Goal: Task Accomplishment & Management: Use online tool/utility

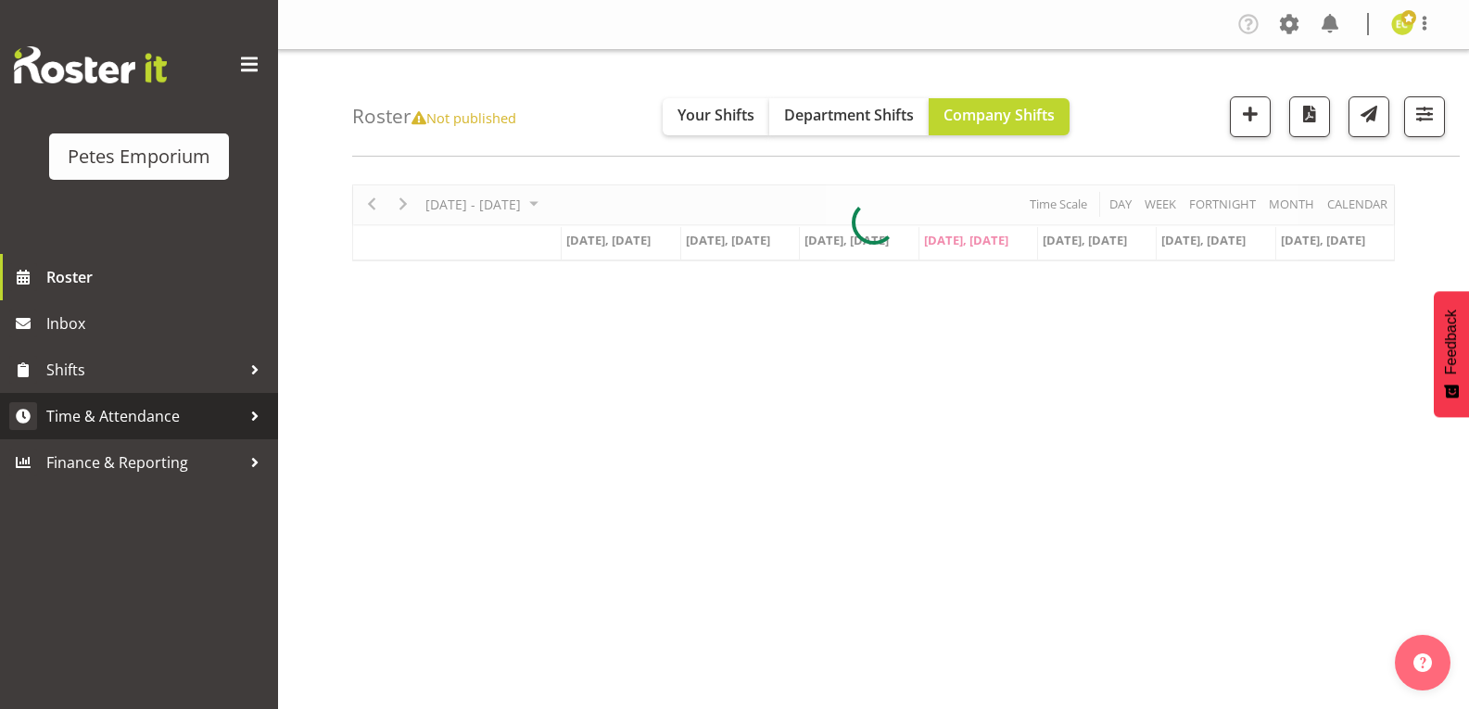
click at [166, 411] on span "Time & Attendance" at bounding box center [143, 416] width 195 height 28
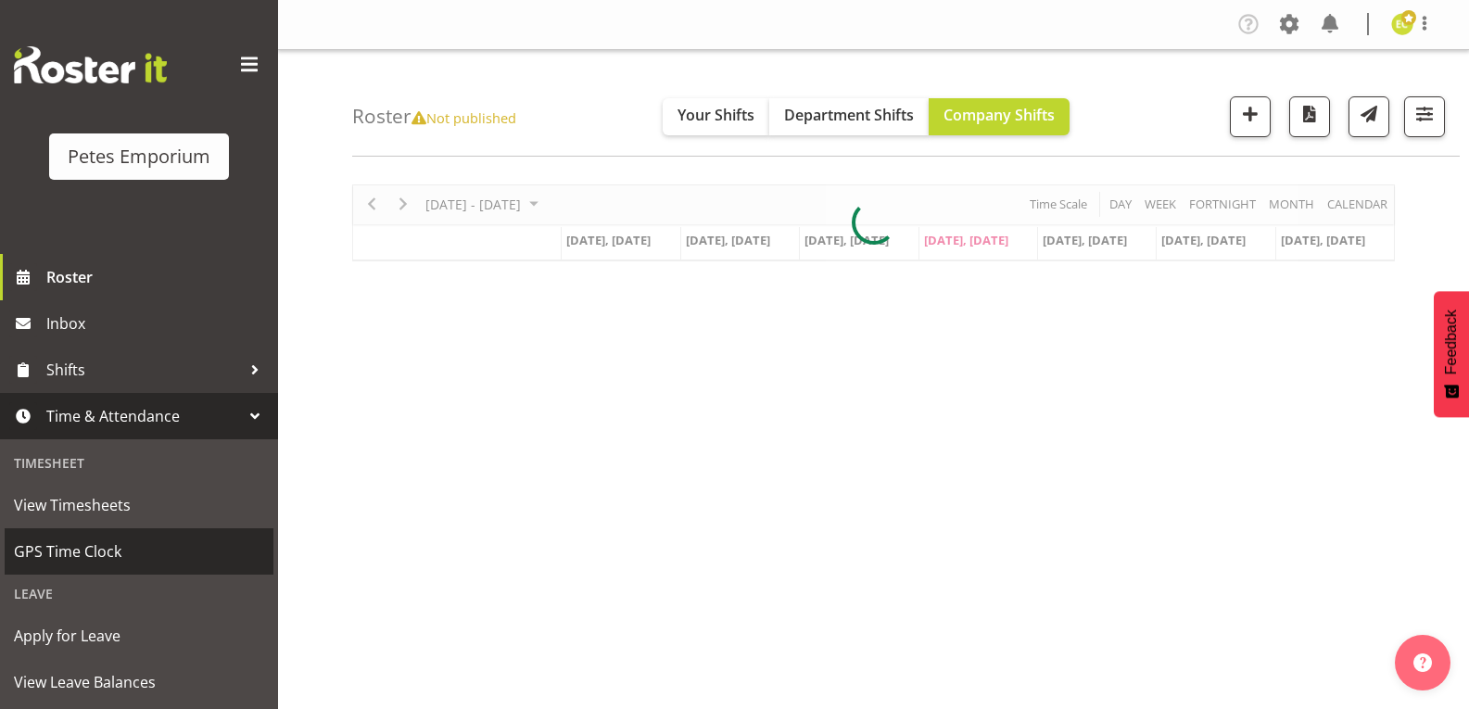
click at [88, 561] on span "GPS Time Clock" at bounding box center [139, 551] width 250 height 28
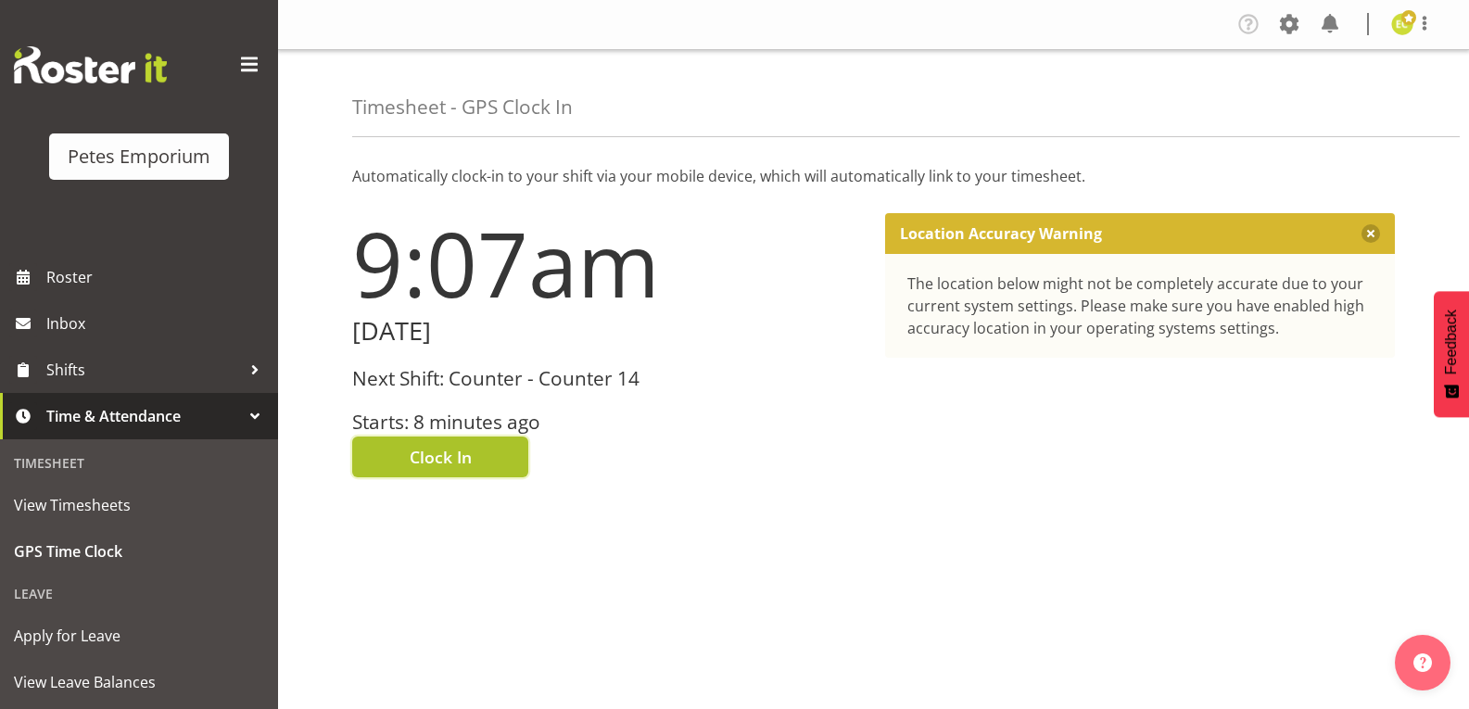
click at [470, 454] on span "Clock In" at bounding box center [441, 457] width 62 height 24
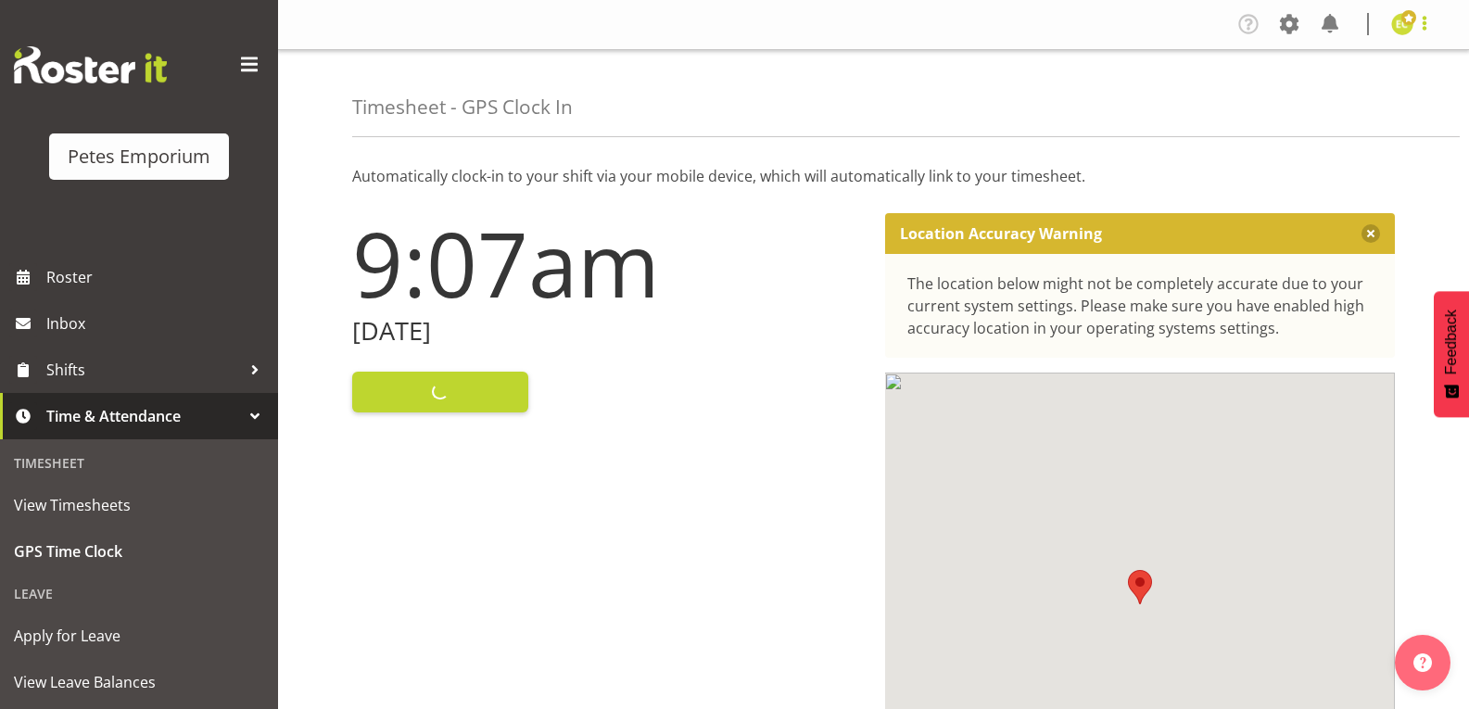
click at [1420, 30] on span at bounding box center [1424, 23] width 22 height 22
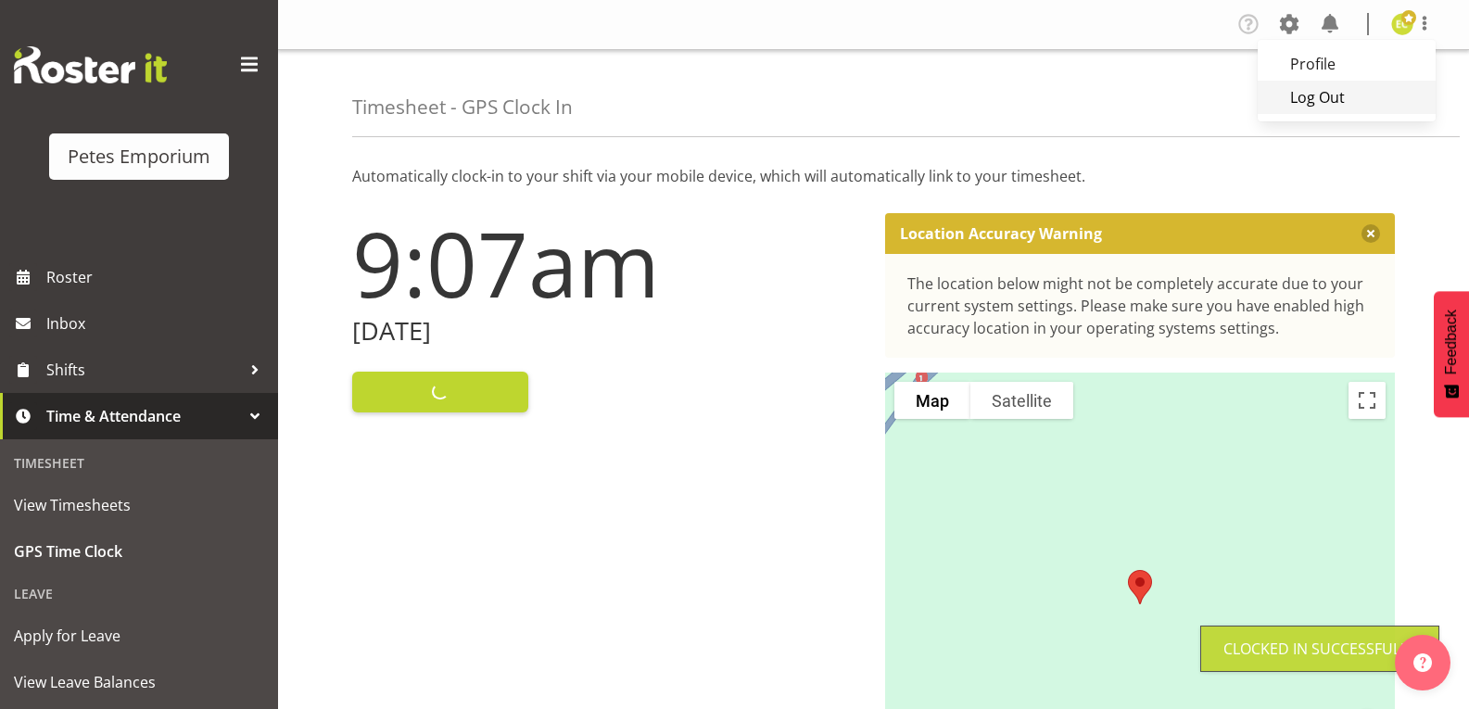
click at [1352, 106] on link "Log Out" at bounding box center [1346, 97] width 178 height 33
